Goal: Find specific page/section: Find specific page/section

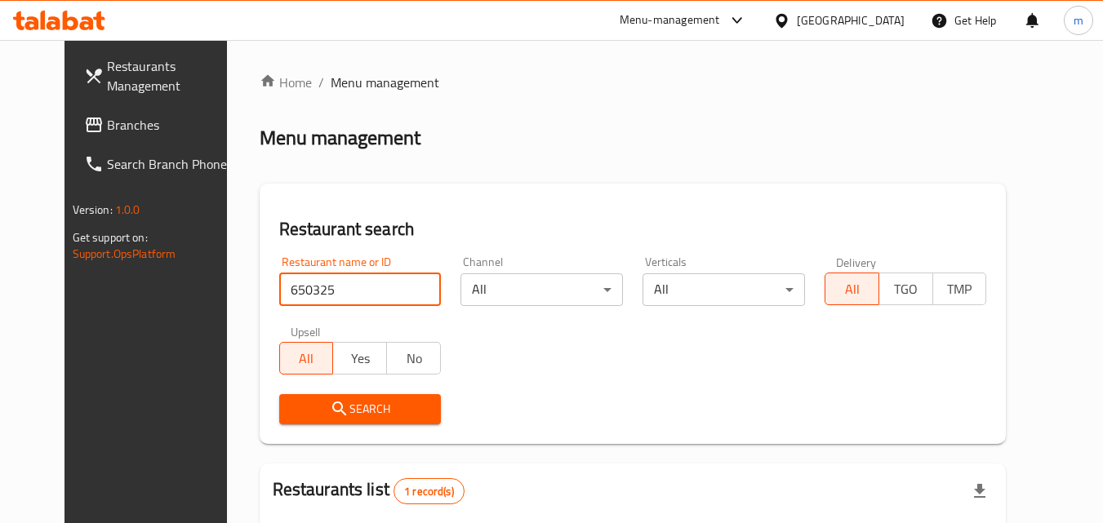
click at [841, 31] on div "United Arab Emirates" at bounding box center [839, 20] width 158 height 39
drag, startPoint x: 858, startPoint y: 17, endPoint x: 855, endPoint y: 34, distance: 17.5
click at [859, 17] on div "United Arab Emirates" at bounding box center [851, 20] width 108 height 18
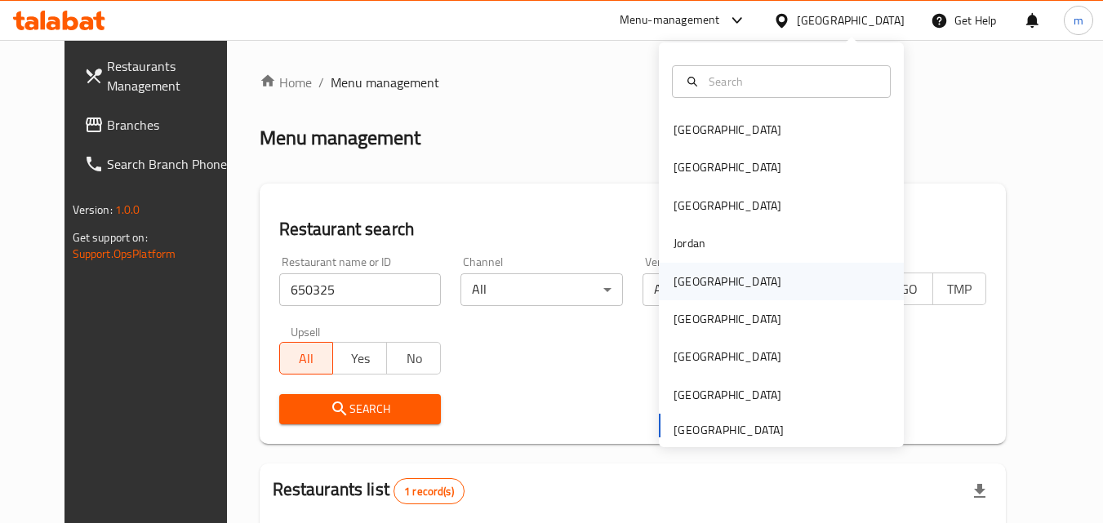
click at [702, 283] on div "[GEOGRAPHIC_DATA]" at bounding box center [728, 282] width 134 height 38
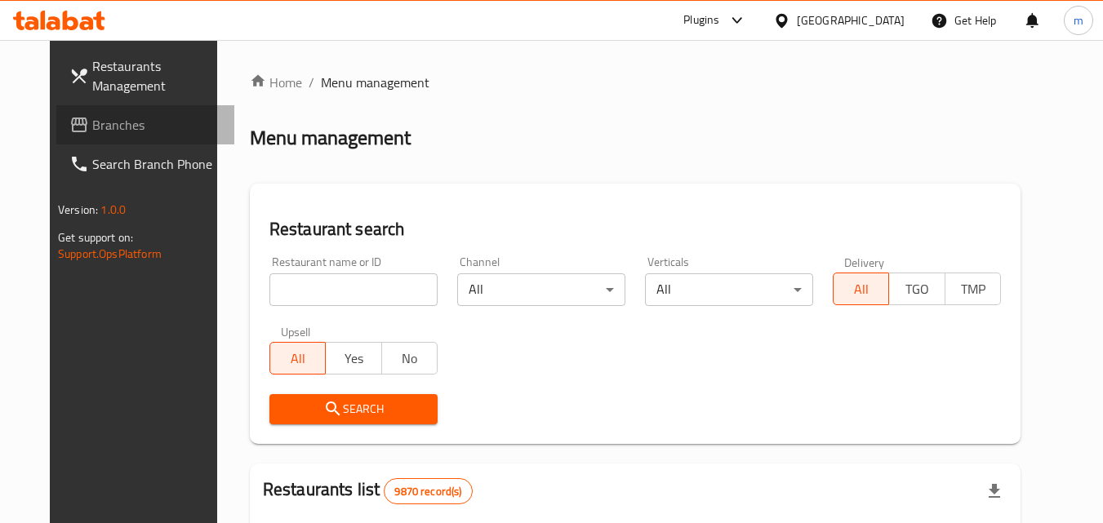
click at [96, 126] on span "Branches" at bounding box center [156, 125] width 129 height 20
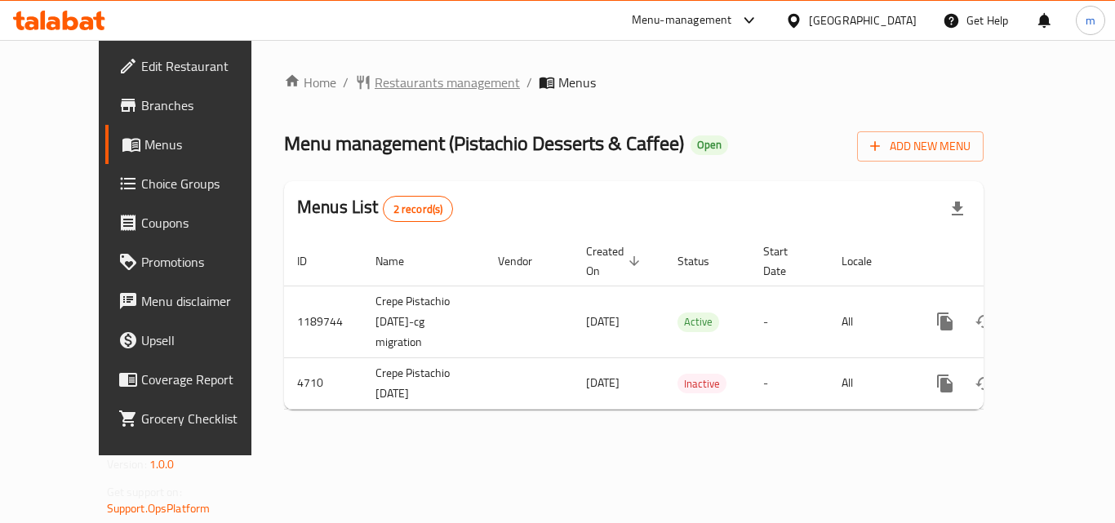
click at [375, 89] on span "Restaurants management" at bounding box center [447, 83] width 145 height 20
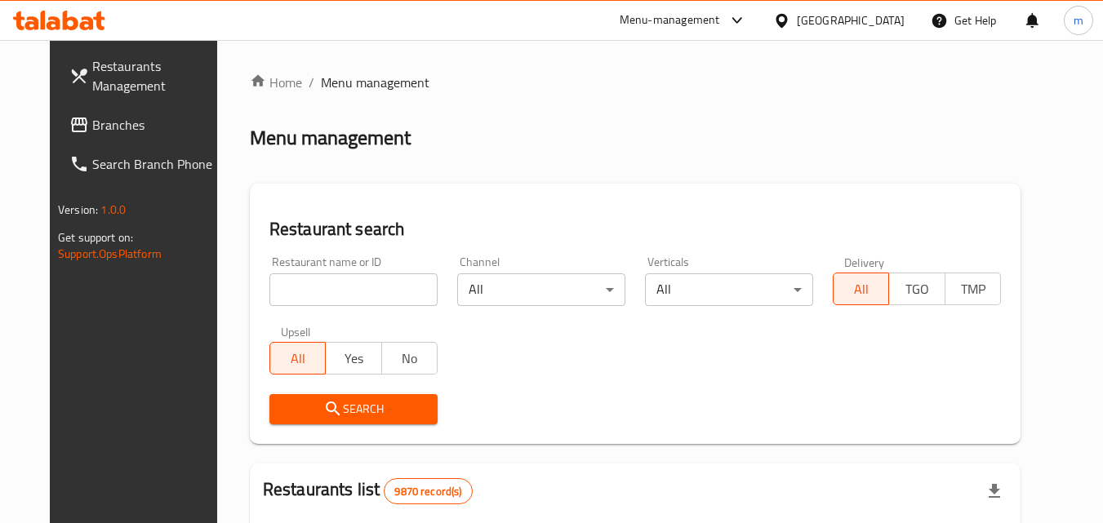
click at [335, 287] on input "search" at bounding box center [353, 290] width 168 height 33
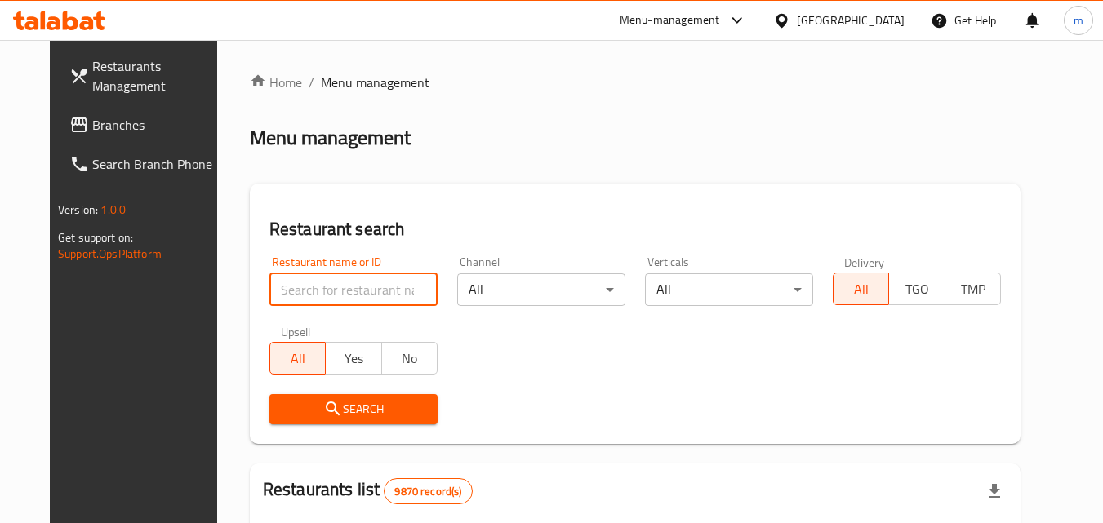
paste input "2981"
type input "2981"
click button "Search" at bounding box center [353, 409] width 168 height 30
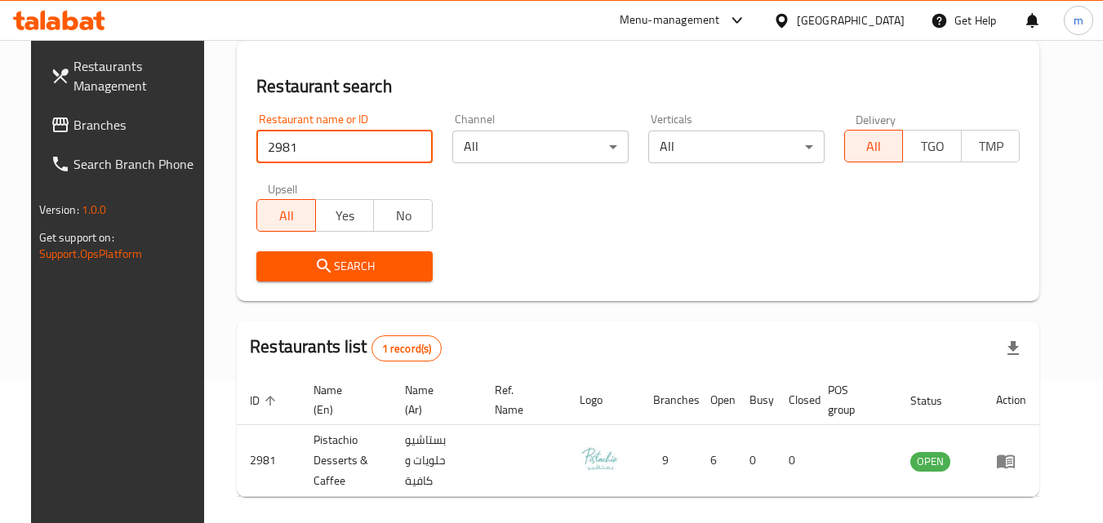
scroll to position [205, 0]
